Goal: Information Seeking & Learning: Learn about a topic

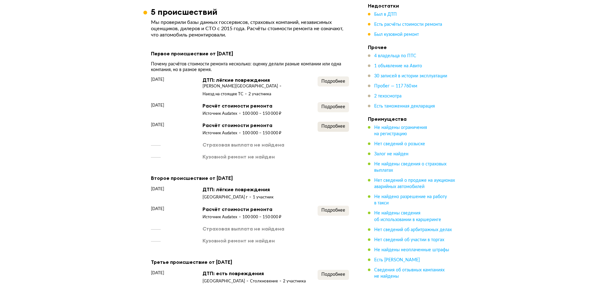
scroll to position [850, 0]
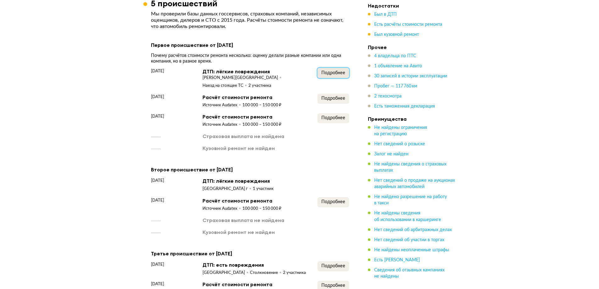
click at [332, 71] on span "Подробнее" at bounding box center [334, 73] width 24 height 4
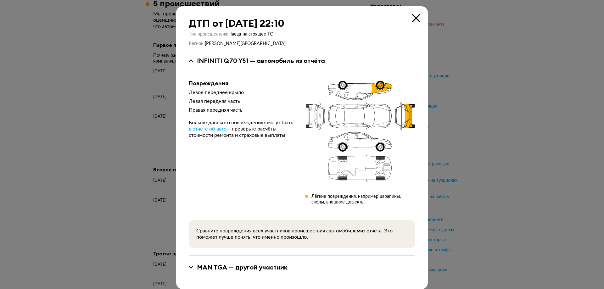
drag, startPoint x: 411, startPoint y: 17, endPoint x: 406, endPoint y: 26, distance: 10.1
click at [412, 17] on icon at bounding box center [416, 18] width 8 height 8
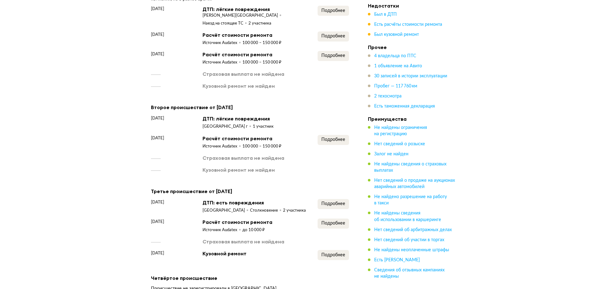
scroll to position [912, 0]
click at [329, 137] on span "Подробнее" at bounding box center [334, 139] width 24 height 4
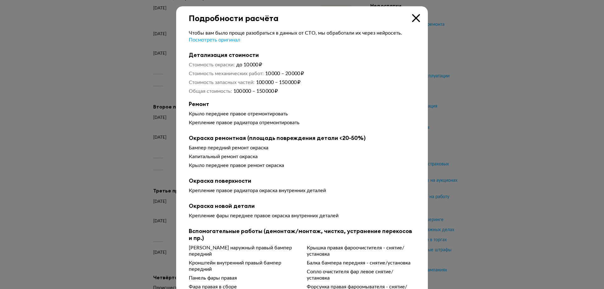
click at [415, 17] on icon at bounding box center [416, 18] width 8 height 8
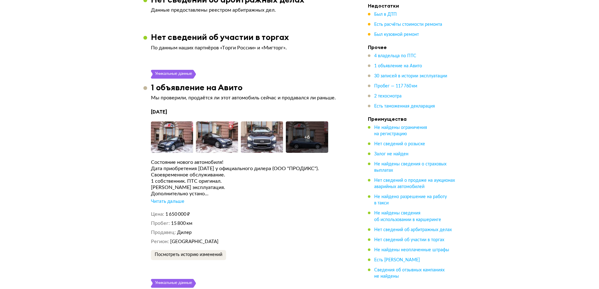
scroll to position [1573, 0]
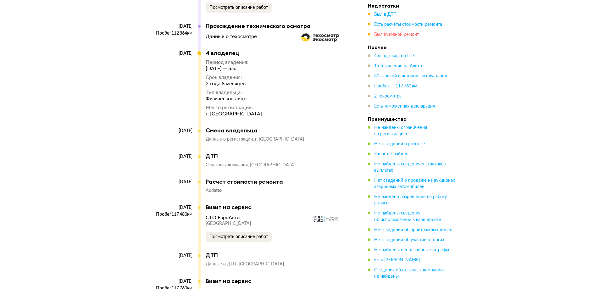
click at [406, 36] on span "Был кузовной ремонт" at bounding box center [396, 34] width 45 height 4
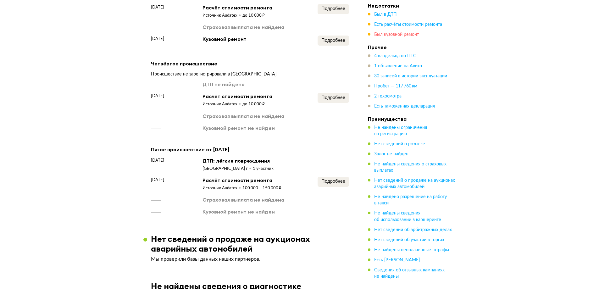
scroll to position [1123, 0]
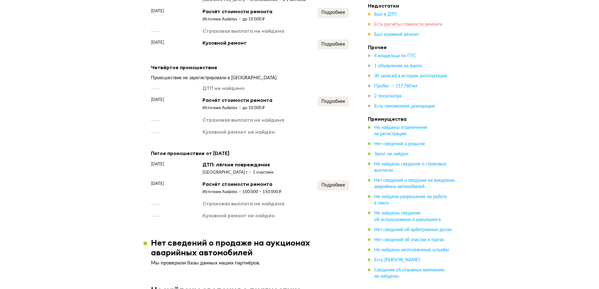
click at [392, 23] on span "Есть расчёты стоимости ремонта" at bounding box center [408, 24] width 68 height 4
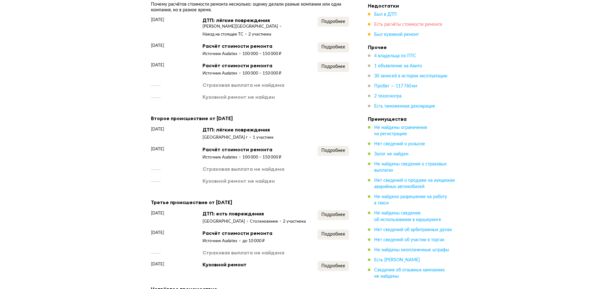
scroll to position [900, 0]
click at [389, 18] on ul "Был в ДТП Есть расчёты стоимости ремонта Был кузовной ремонт" at bounding box center [412, 24] width 88 height 26
click at [387, 12] on span "Был в ДТП" at bounding box center [385, 14] width 23 height 4
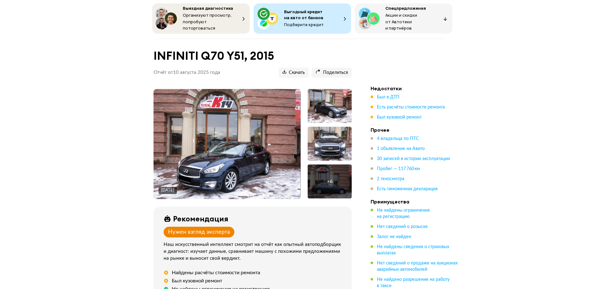
scroll to position [126, 0]
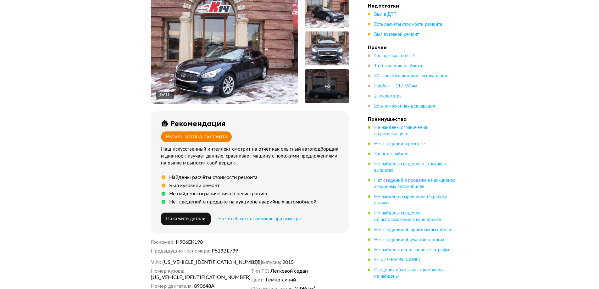
click at [231, 69] on img at bounding box center [224, 49] width 147 height 110
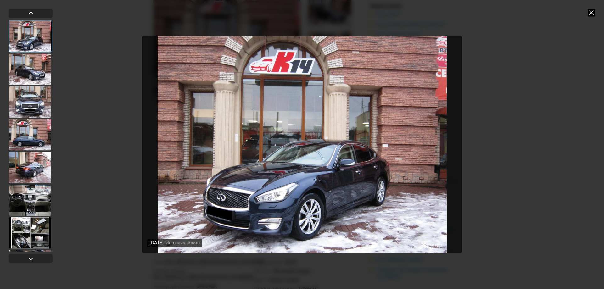
click at [34, 73] on div at bounding box center [30, 68] width 42 height 31
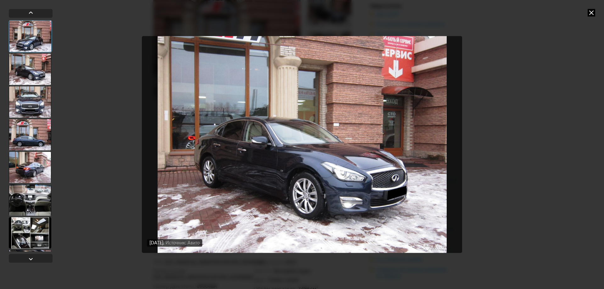
click at [39, 123] on div at bounding box center [30, 134] width 42 height 31
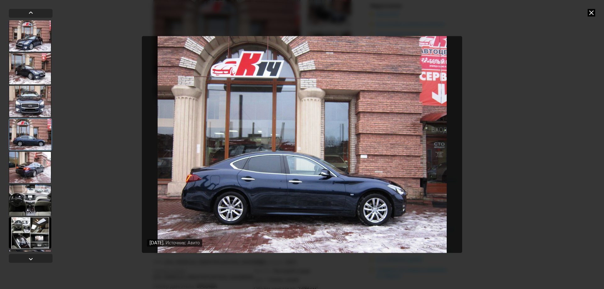
click at [45, 172] on div at bounding box center [30, 167] width 42 height 31
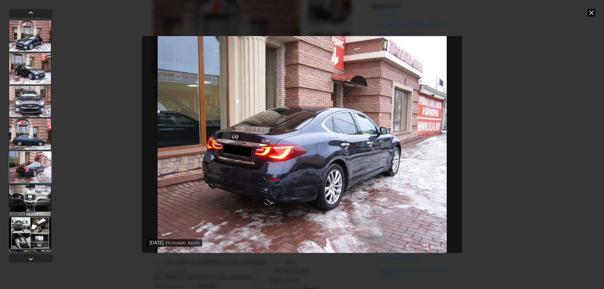
click at [34, 182] on div at bounding box center [30, 167] width 43 height 32
click at [39, 201] on div at bounding box center [30, 199] width 42 height 31
click at [38, 220] on div at bounding box center [30, 232] width 42 height 31
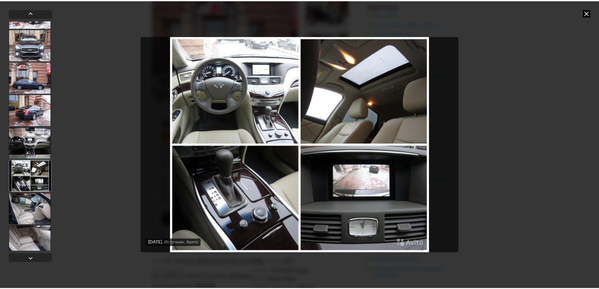
scroll to position [64, 0]
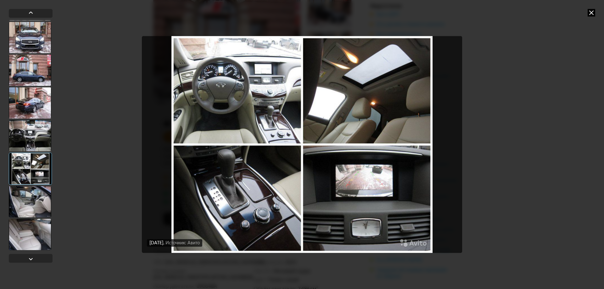
click at [22, 210] on div at bounding box center [30, 201] width 42 height 31
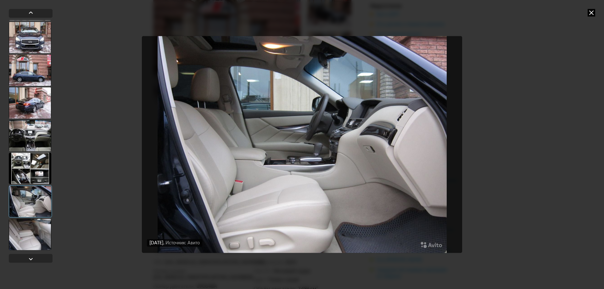
click at [29, 228] on div at bounding box center [30, 234] width 42 height 31
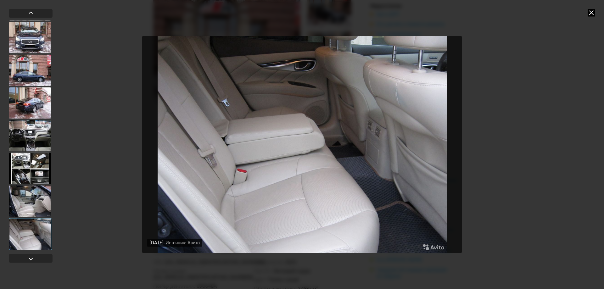
click at [34, 203] on div at bounding box center [30, 200] width 42 height 31
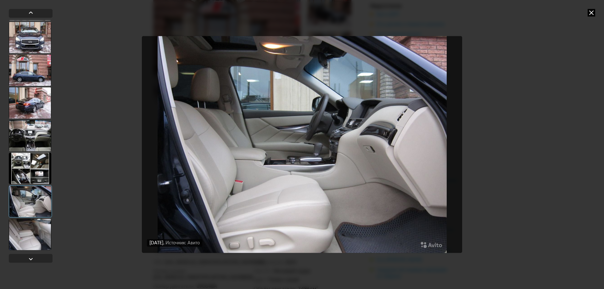
drag, startPoint x: 24, startPoint y: 237, endPoint x: 75, endPoint y: 213, distance: 56.7
click at [25, 235] on div at bounding box center [30, 234] width 42 height 31
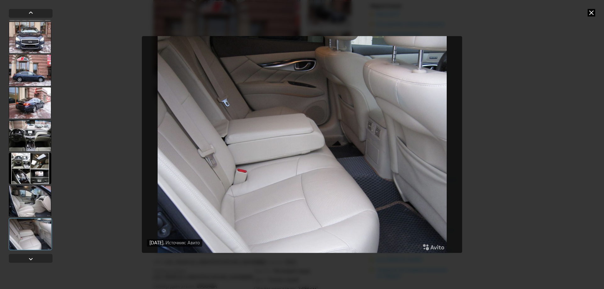
click at [592, 12] on icon at bounding box center [592, 13] width 8 height 8
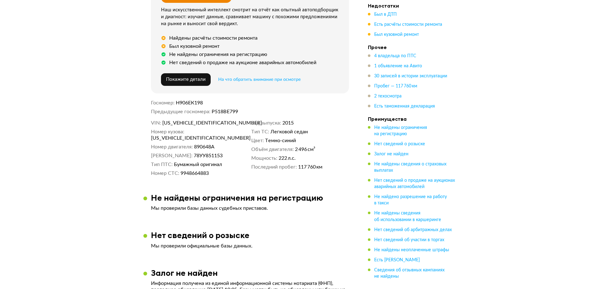
scroll to position [283, 0]
